Goal: Transaction & Acquisition: Book appointment/travel/reservation

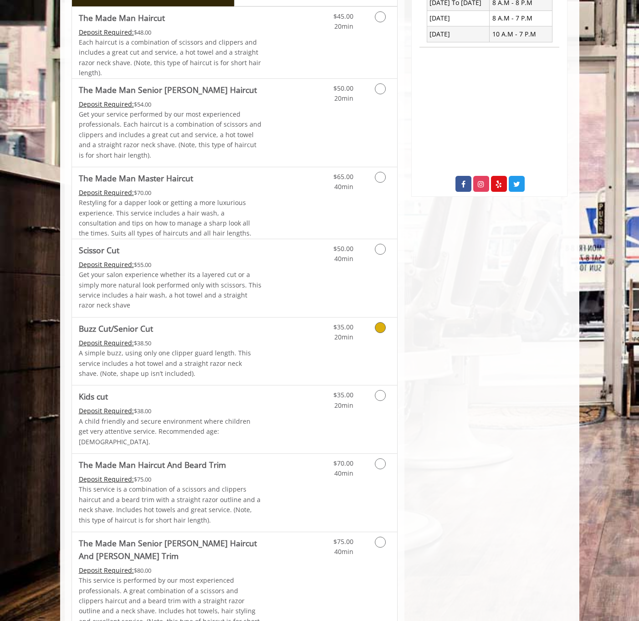
scroll to position [390, 0]
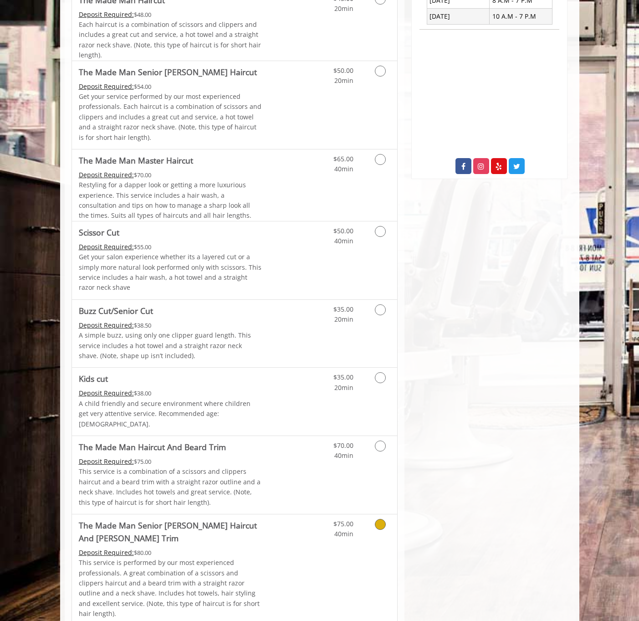
click at [382, 519] on link "Grooming services" at bounding box center [378, 526] width 23 height 25
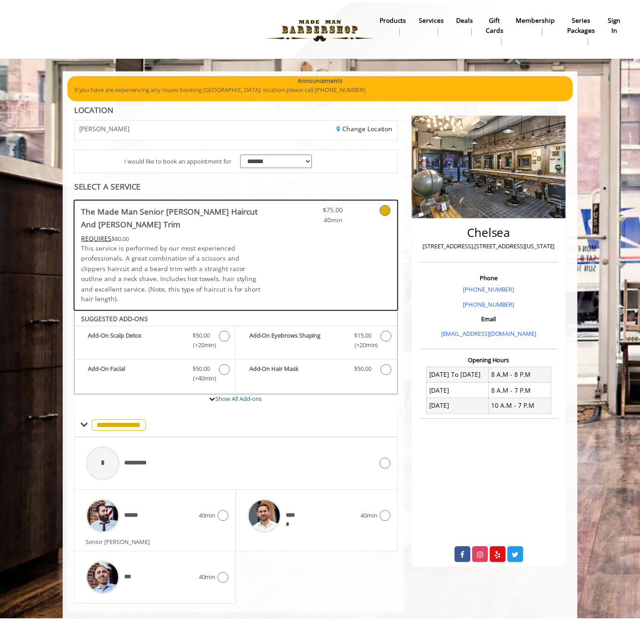
scroll to position [6, 0]
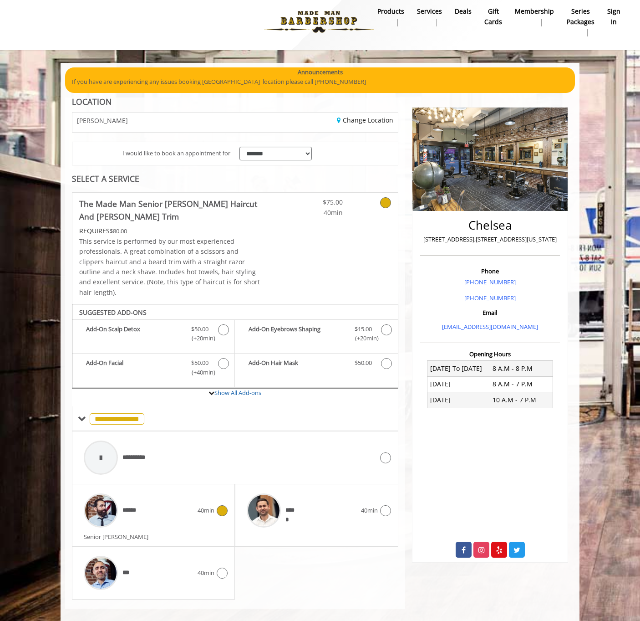
click at [224, 505] on icon at bounding box center [222, 510] width 11 height 11
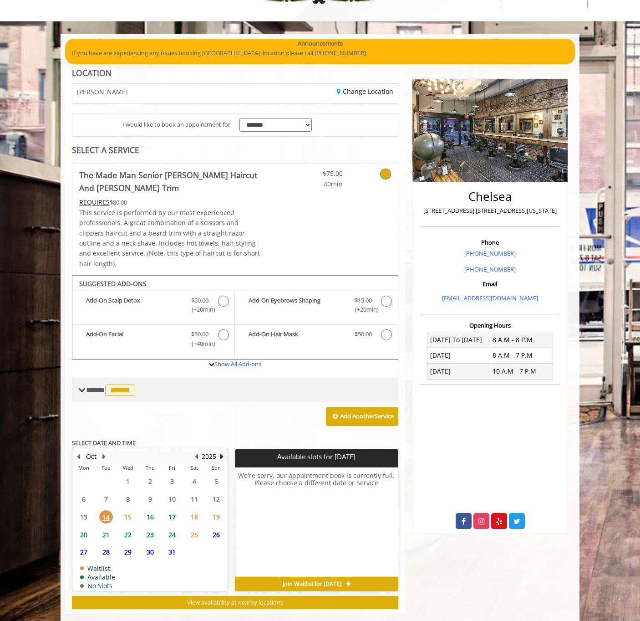
scroll to position [40, 0]
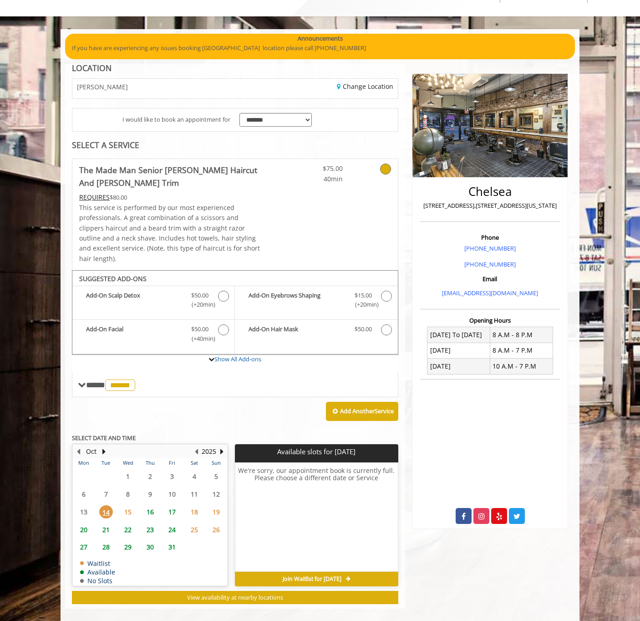
click at [128, 505] on span "15" at bounding box center [128, 511] width 14 height 13
click at [149, 505] on span "16" at bounding box center [150, 511] width 14 height 13
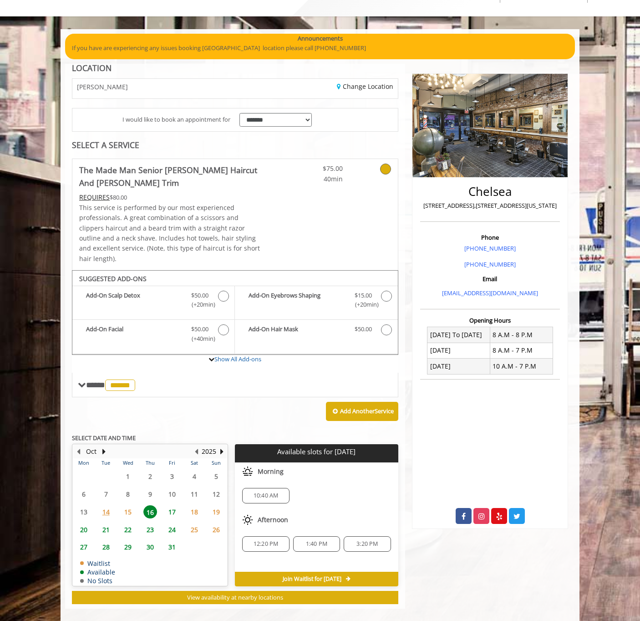
click at [304, 480] on div "10:40 AM" at bounding box center [316, 495] width 163 height 30
click at [265, 492] on span "10:40 AM" at bounding box center [266, 495] width 25 height 7
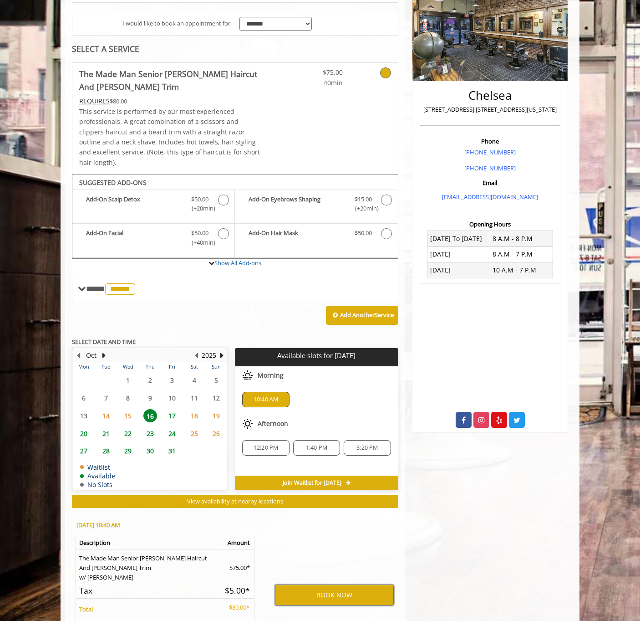
scroll to position [214, 0]
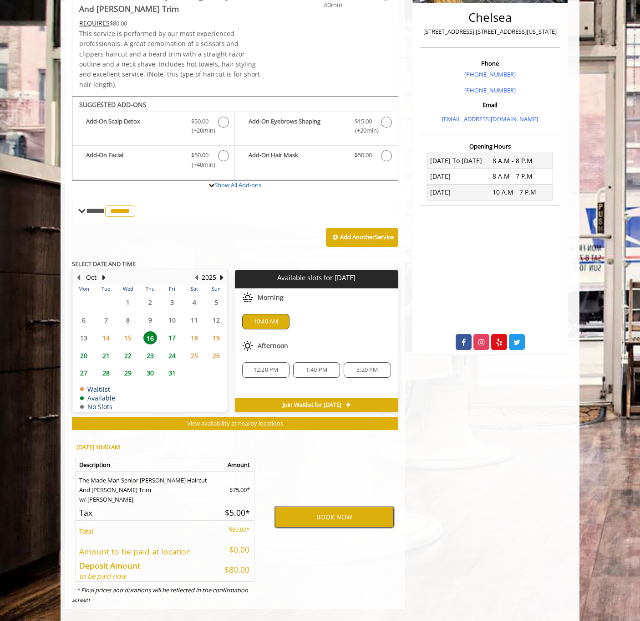
click at [309, 509] on button "BOOK NOW" at bounding box center [334, 516] width 119 height 21
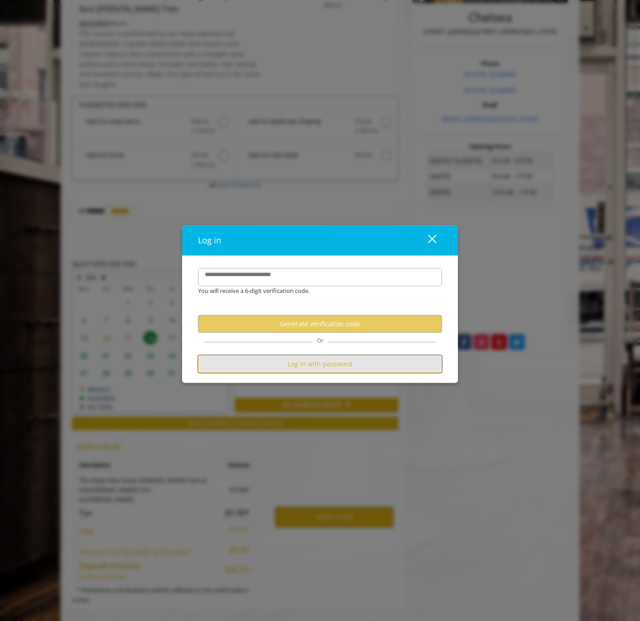
click at [313, 370] on button "Log in with password" at bounding box center [320, 364] width 244 height 18
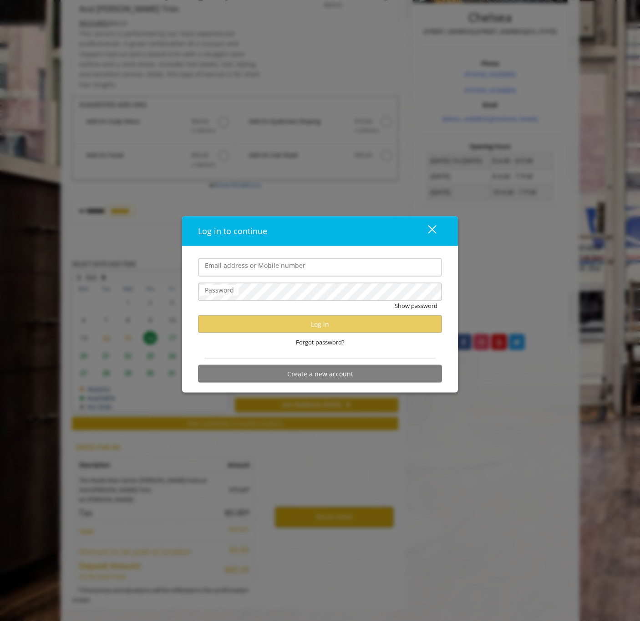
type input "**********"
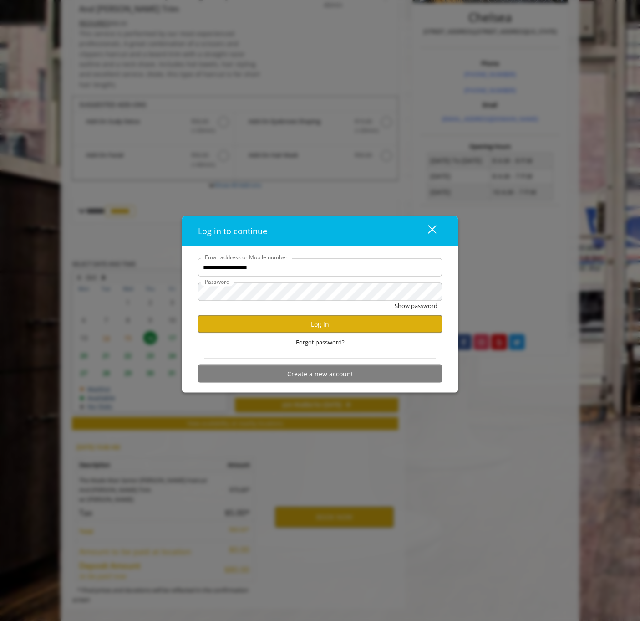
scroll to position [0, 0]
click at [294, 328] on button "Log in" at bounding box center [320, 324] width 244 height 18
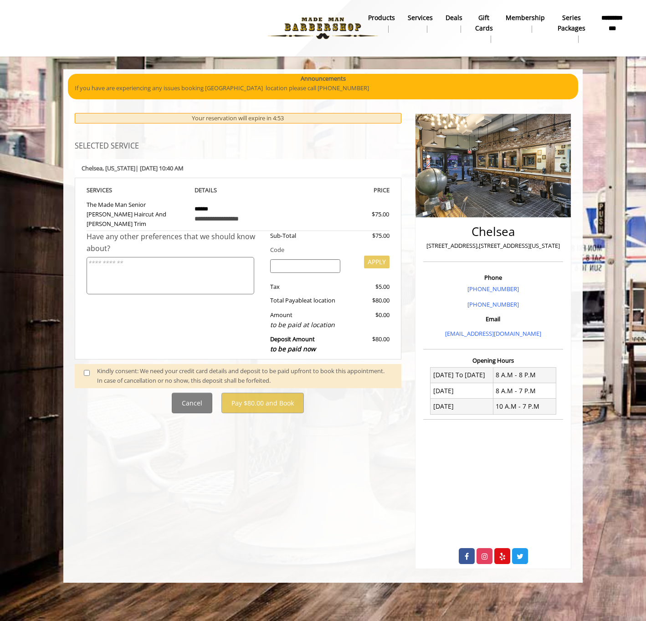
click at [165, 366] on div "Kindly consent: We need your credit card details and deposit to be paid upfront…" at bounding box center [244, 375] width 295 height 19
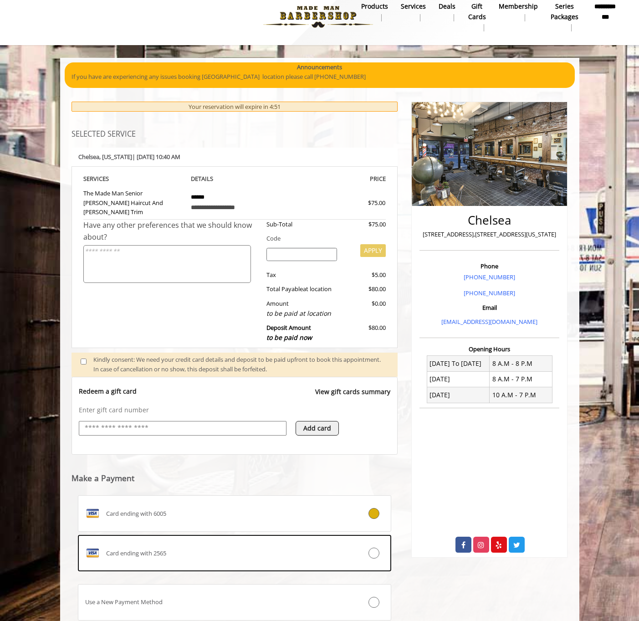
scroll to position [17, 0]
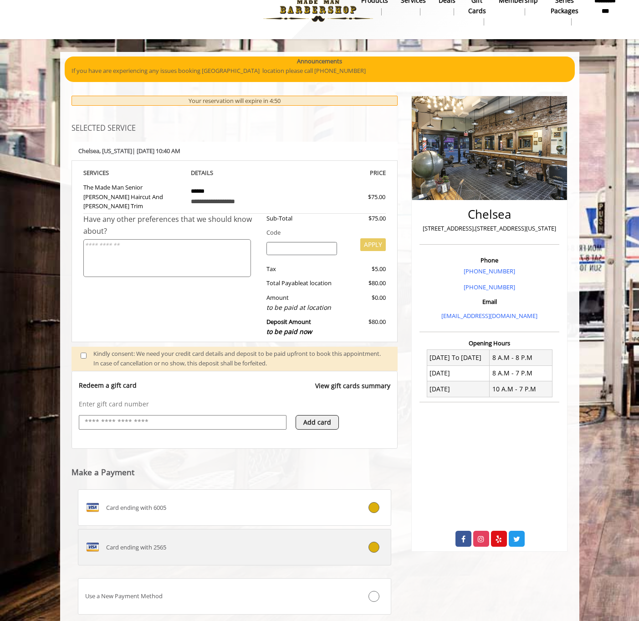
click at [368, 530] on label "Card ending with 2565" at bounding box center [235, 547] width 314 height 36
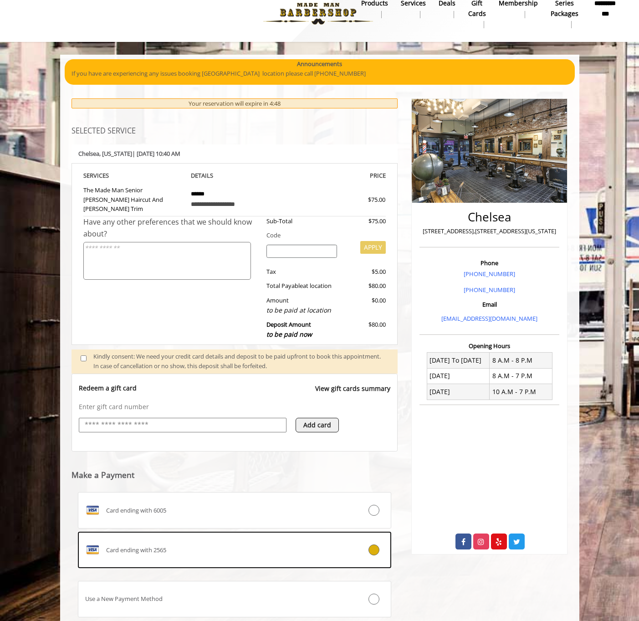
scroll to position [68, 0]
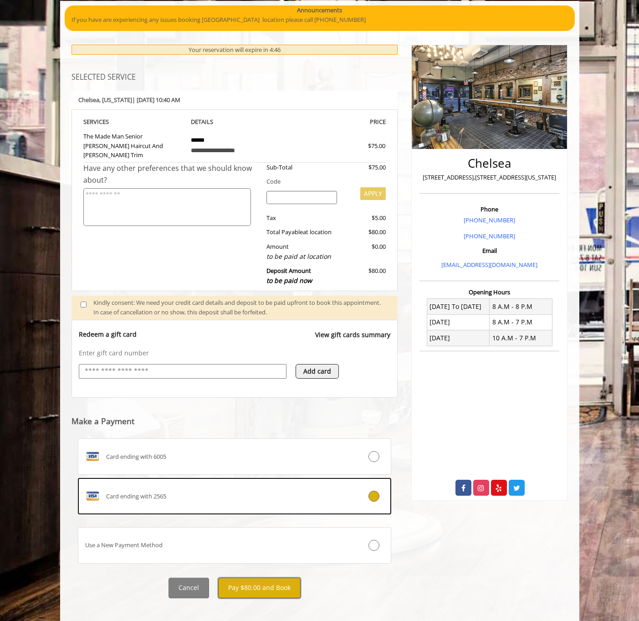
click at [270, 585] on button "Pay $80.00 and Book" at bounding box center [259, 587] width 82 height 20
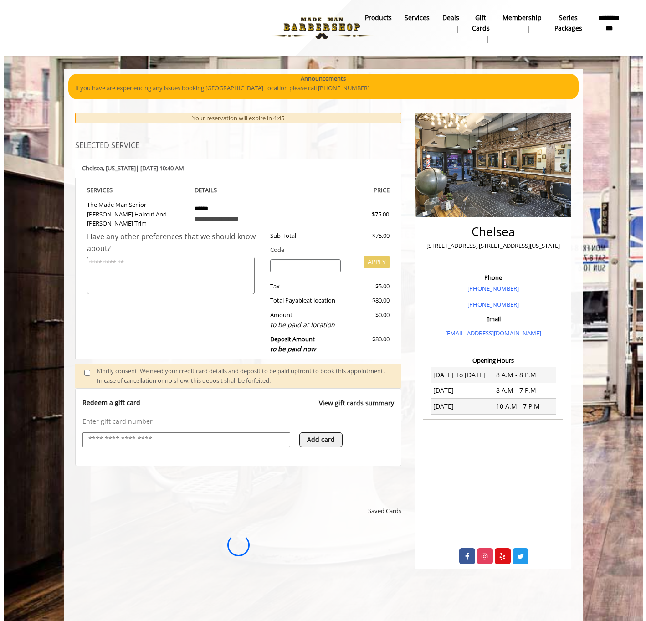
scroll to position [0, 0]
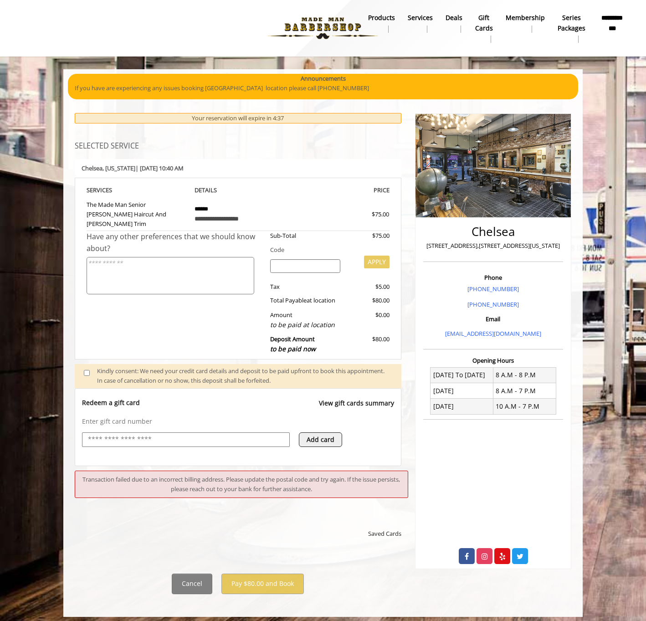
click at [217, 417] on p "Enter gift card number" at bounding box center [238, 421] width 312 height 9
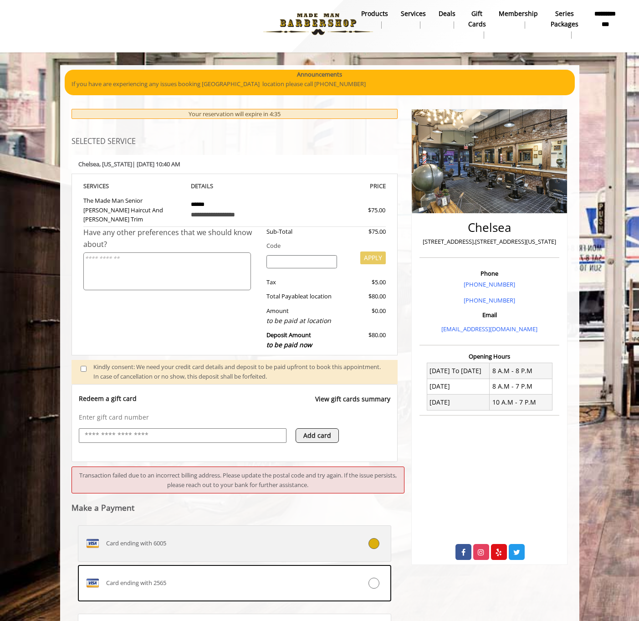
scroll to position [91, 0]
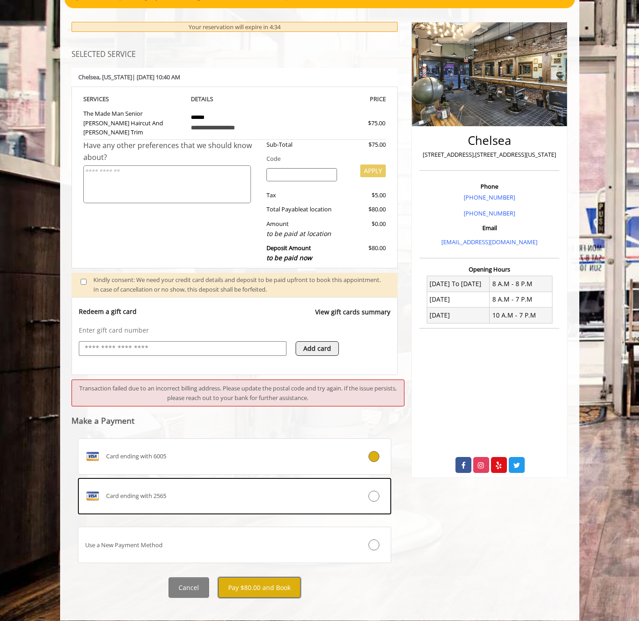
click at [278, 579] on button "Pay $80.00 and Book" at bounding box center [259, 587] width 82 height 20
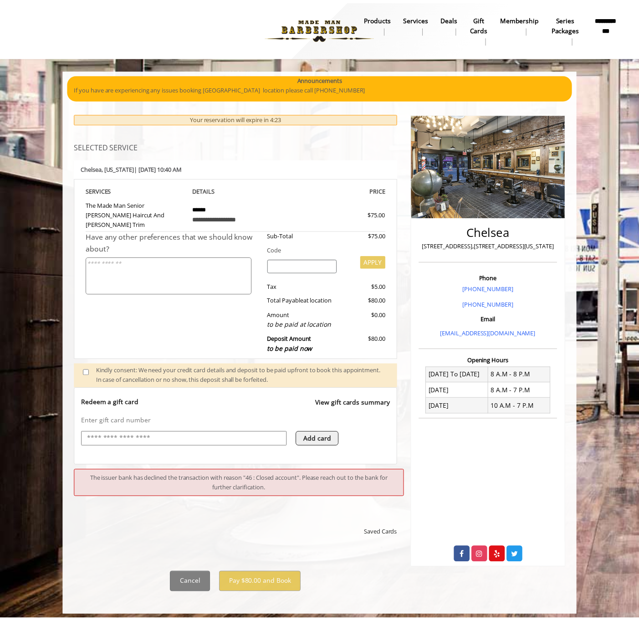
scroll to position [4, 0]
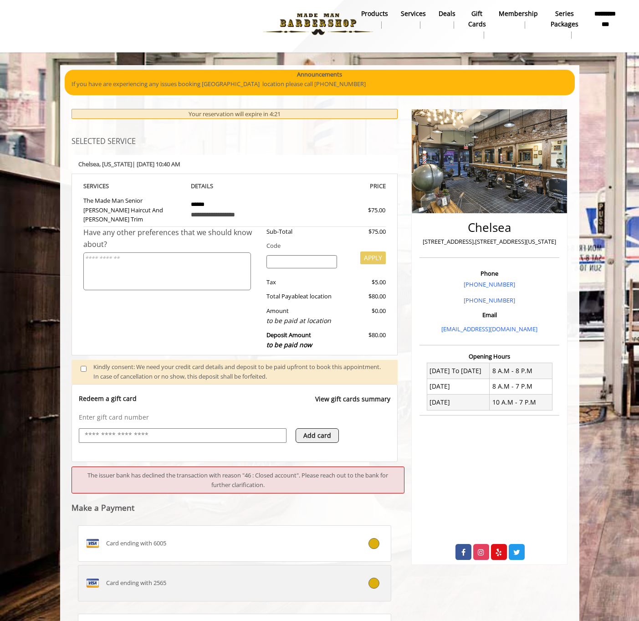
click at [366, 567] on label "Card ending with 2565" at bounding box center [235, 583] width 314 height 36
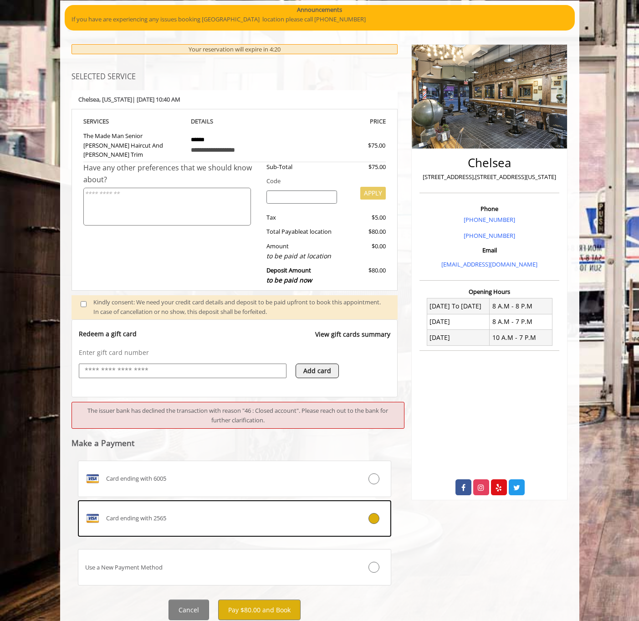
scroll to position [91, 0]
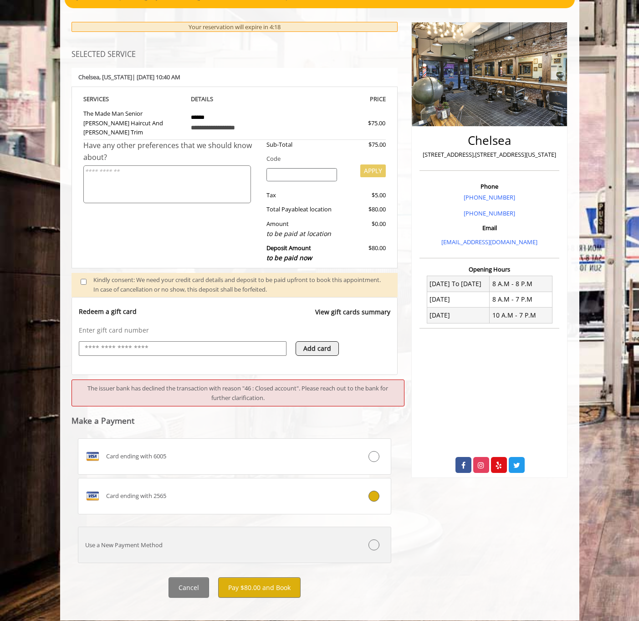
click at [360, 539] on div at bounding box center [365, 544] width 52 height 11
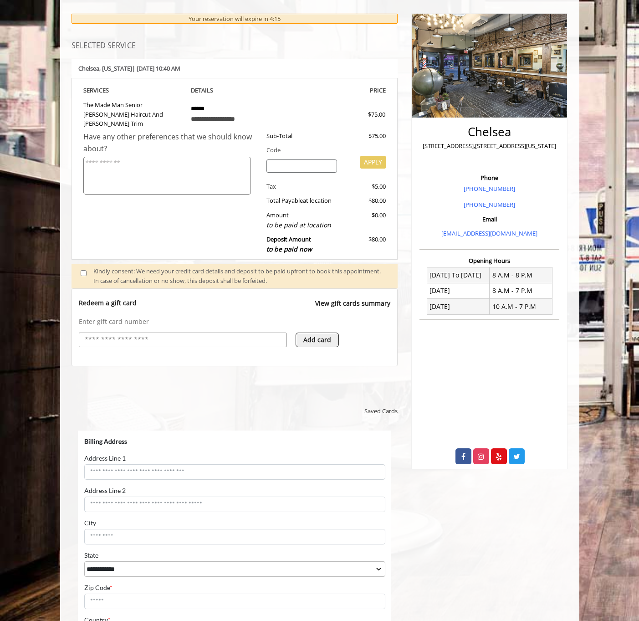
scroll to position [224, 0]
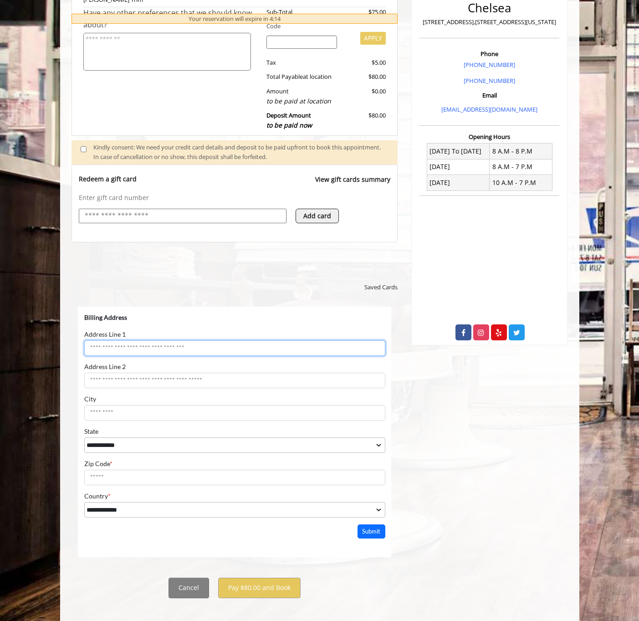
click at [205, 348] on input "Address Line 1" at bounding box center [234, 347] width 301 height 15
type input "**********"
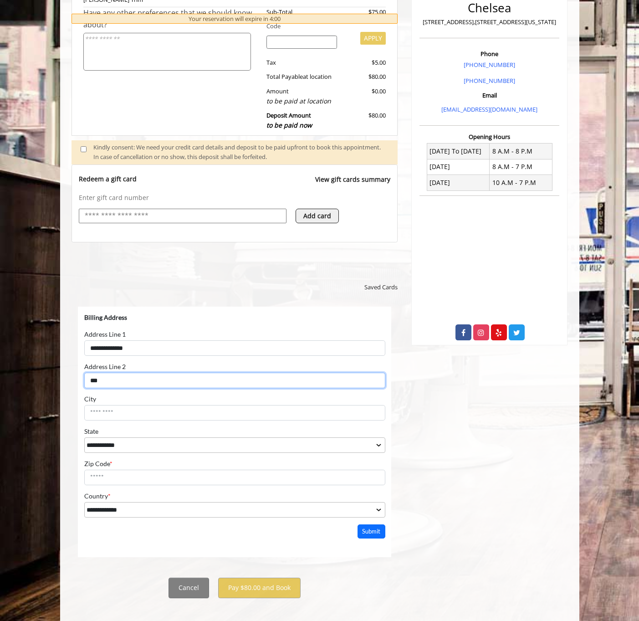
type input "***"
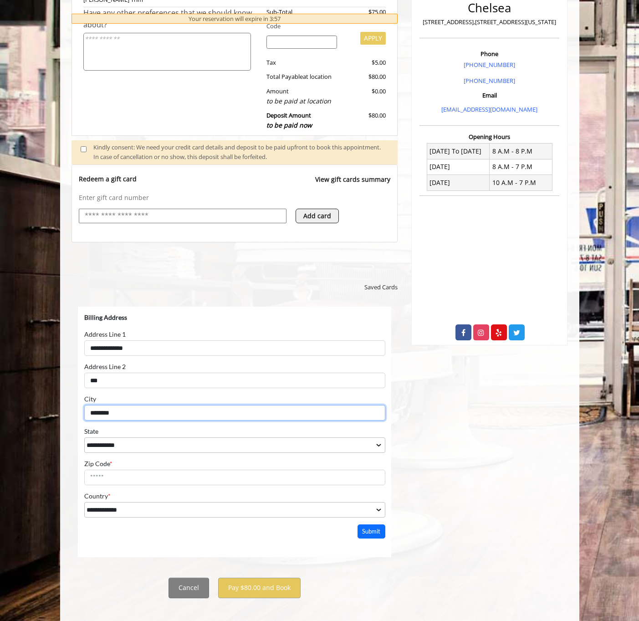
type input "********"
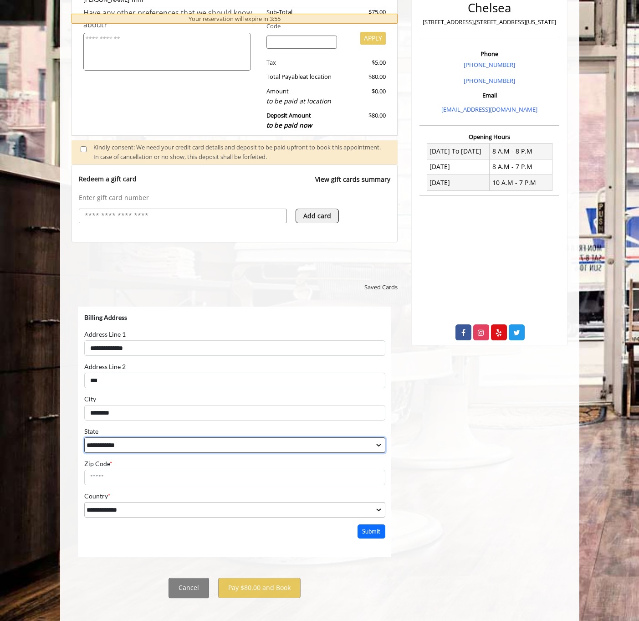
select select "**"
click at [84, 437] on select "**********" at bounding box center [234, 444] width 301 height 15
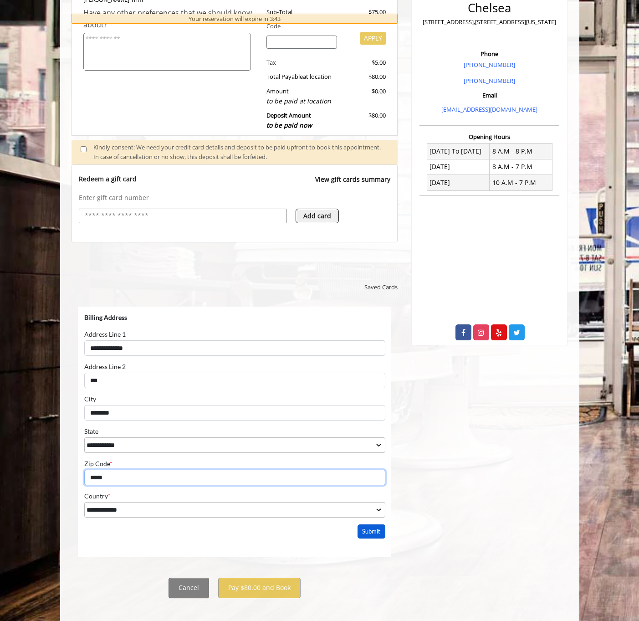
type input "*****"
click at [378, 536] on button "Submit" at bounding box center [371, 531] width 28 height 14
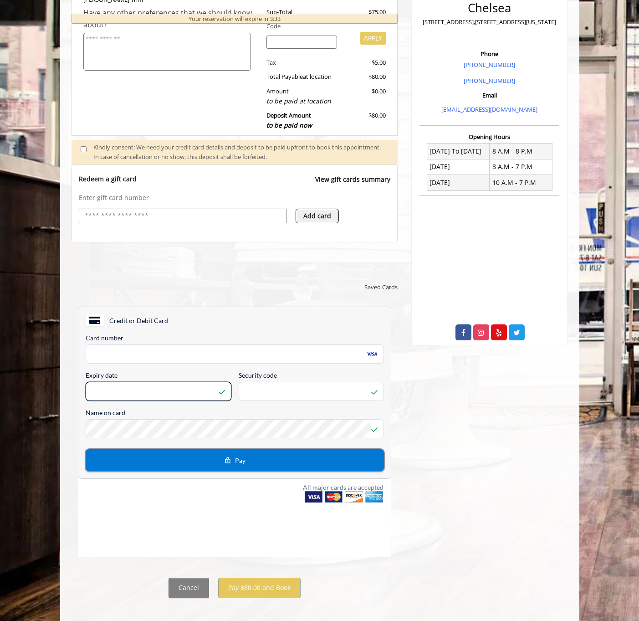
click at [303, 456] on button "Pay" at bounding box center [234, 460] width 298 height 22
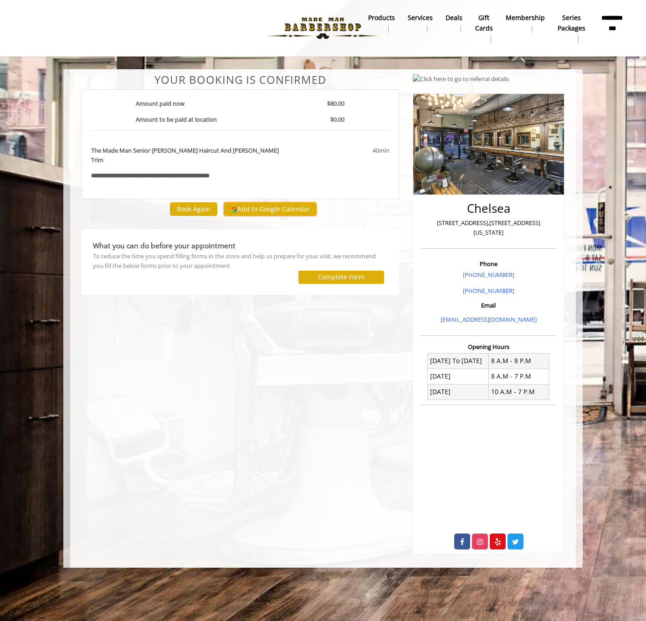
click at [252, 202] on button "Add to Google Calendar" at bounding box center [270, 209] width 93 height 14
